Goal: Task Accomplishment & Management: Manage account settings

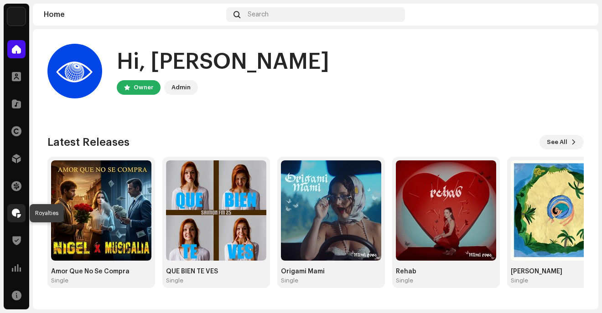
click at [17, 213] on span at bounding box center [16, 213] width 9 height 7
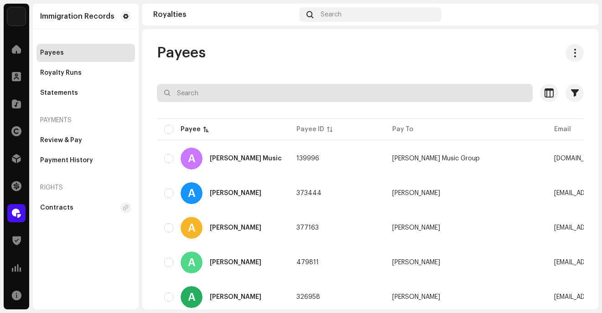
click at [215, 94] on input "text" at bounding box center [345, 93] width 376 height 18
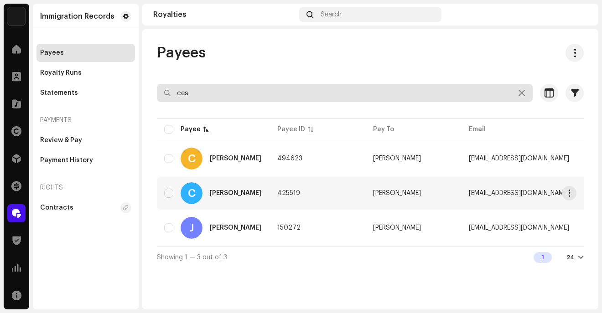
type input "ces"
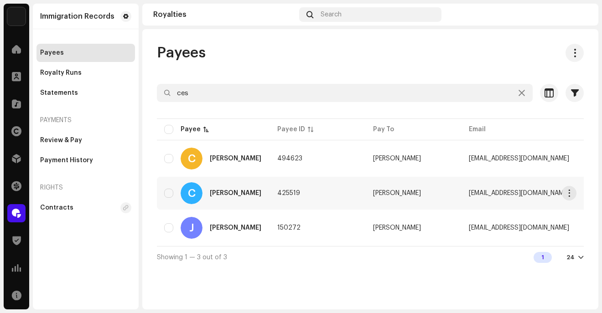
click at [250, 202] on div "C [PERSON_NAME]" at bounding box center [213, 193] width 99 height 22
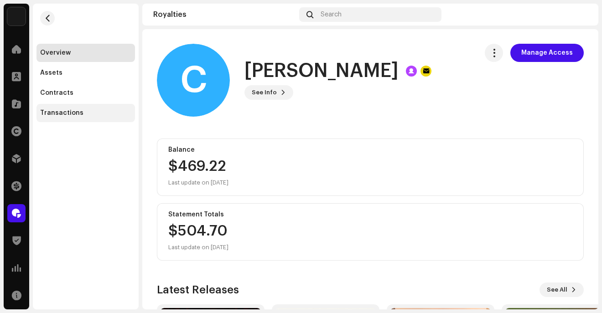
click at [84, 110] on div "Transactions" at bounding box center [85, 112] width 91 height 7
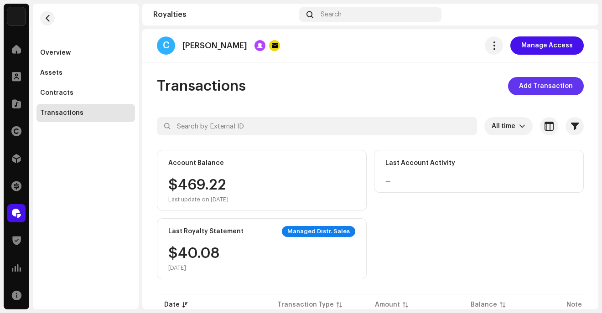
click at [530, 88] on span "Add Transaction" at bounding box center [546, 86] width 54 height 18
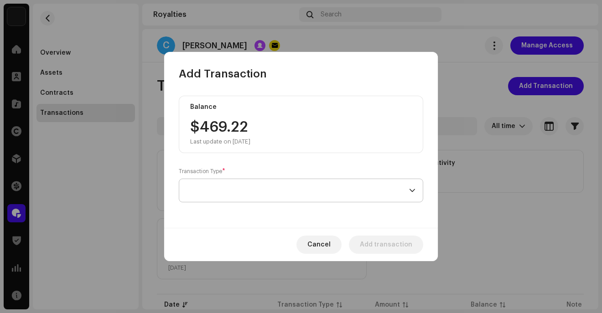
click at [244, 191] on span at bounding box center [298, 190] width 223 height 23
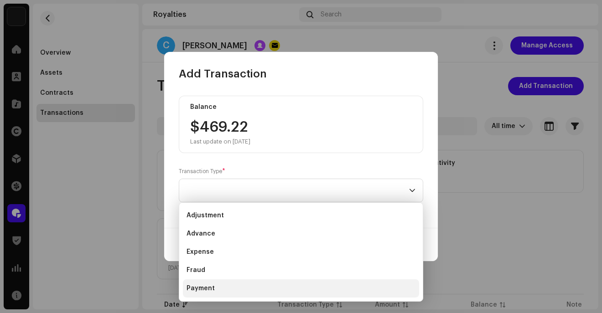
click at [235, 288] on li "Payment" at bounding box center [301, 289] width 236 height 18
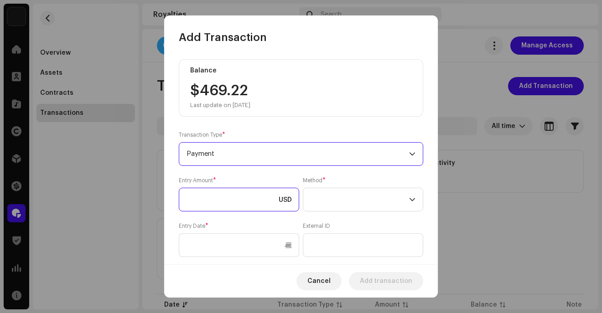
click at [239, 197] on input at bounding box center [239, 200] width 120 height 24
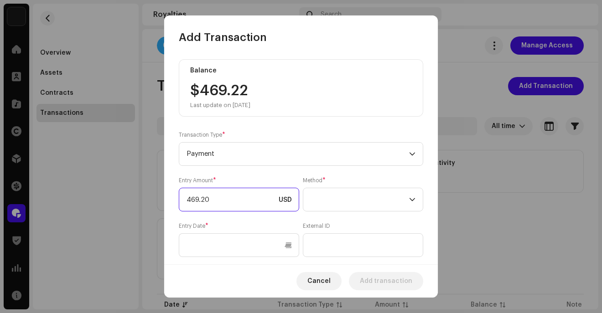
type input "469.22"
click at [327, 203] on span at bounding box center [360, 199] width 99 height 23
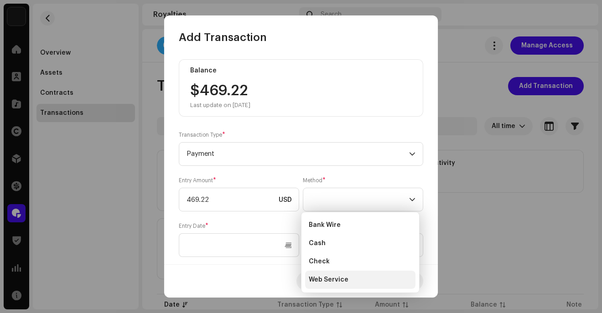
click at [325, 279] on span "Web Service" at bounding box center [329, 280] width 40 height 9
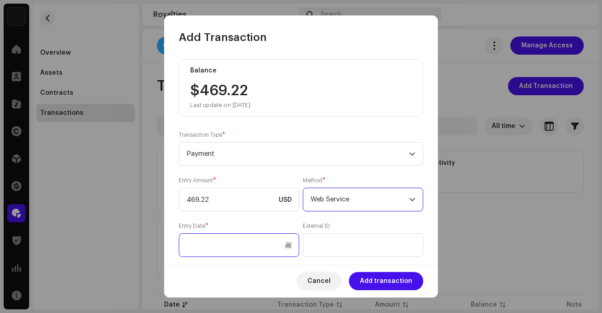
click at [269, 251] on input "text" at bounding box center [239, 246] width 120 height 24
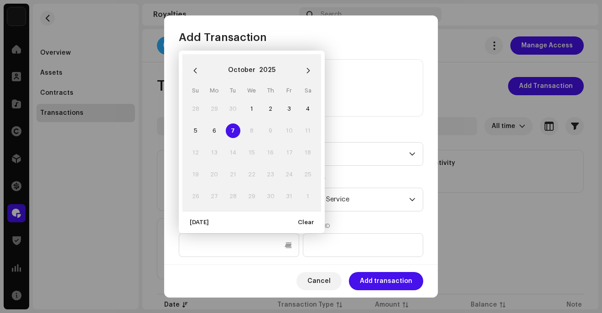
click at [231, 131] on span "7" at bounding box center [233, 131] width 15 height 15
type input "[DATE]"
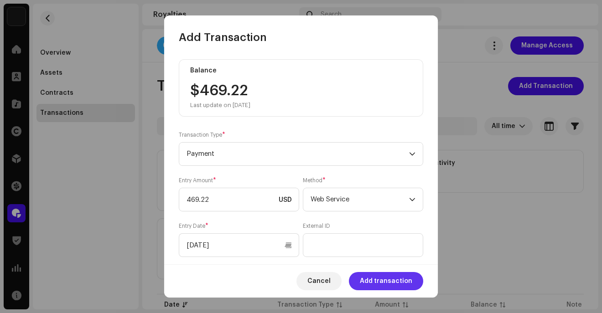
click at [373, 280] on span "Add transaction" at bounding box center [386, 281] width 52 height 18
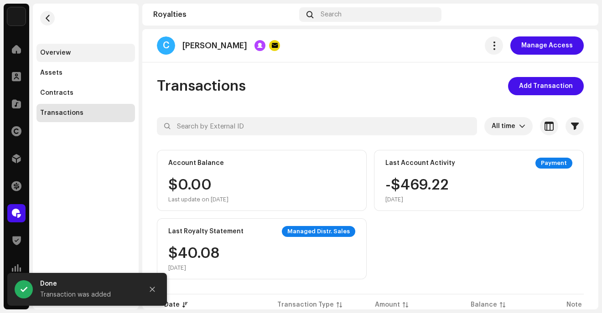
click at [55, 53] on div "Overview" at bounding box center [55, 52] width 31 height 7
